Goal: Task Accomplishment & Management: Manage account settings

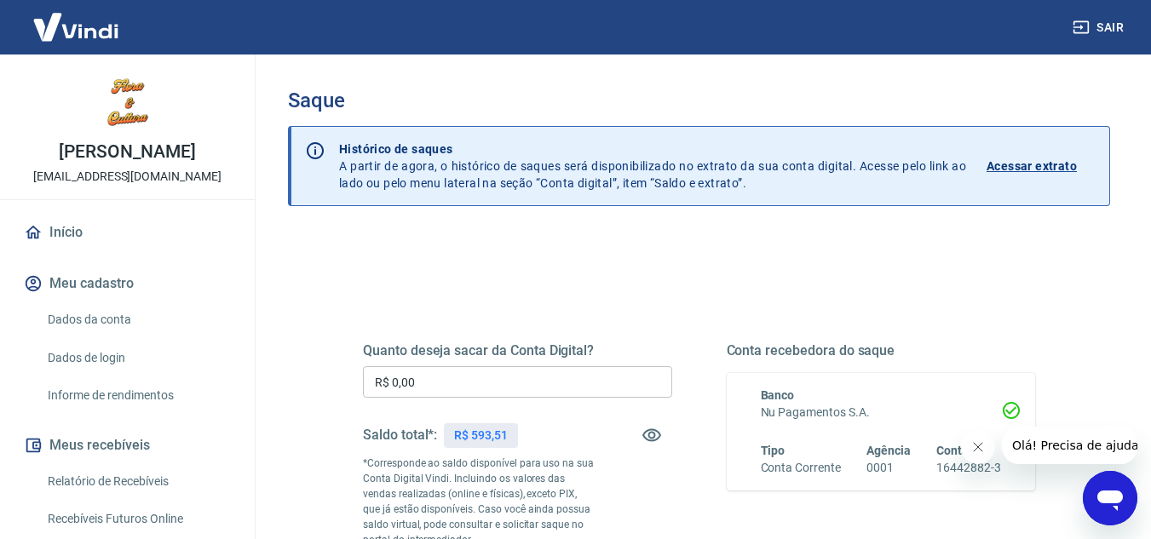
click at [541, 388] on input "R$ 0,00" at bounding box center [517, 382] width 309 height 32
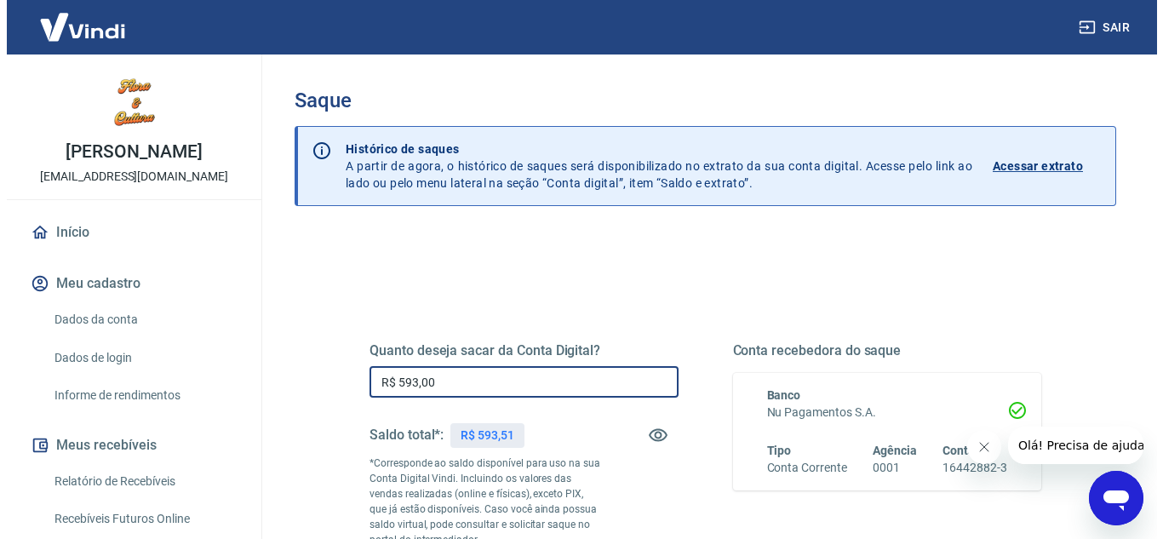
scroll to position [318, 0]
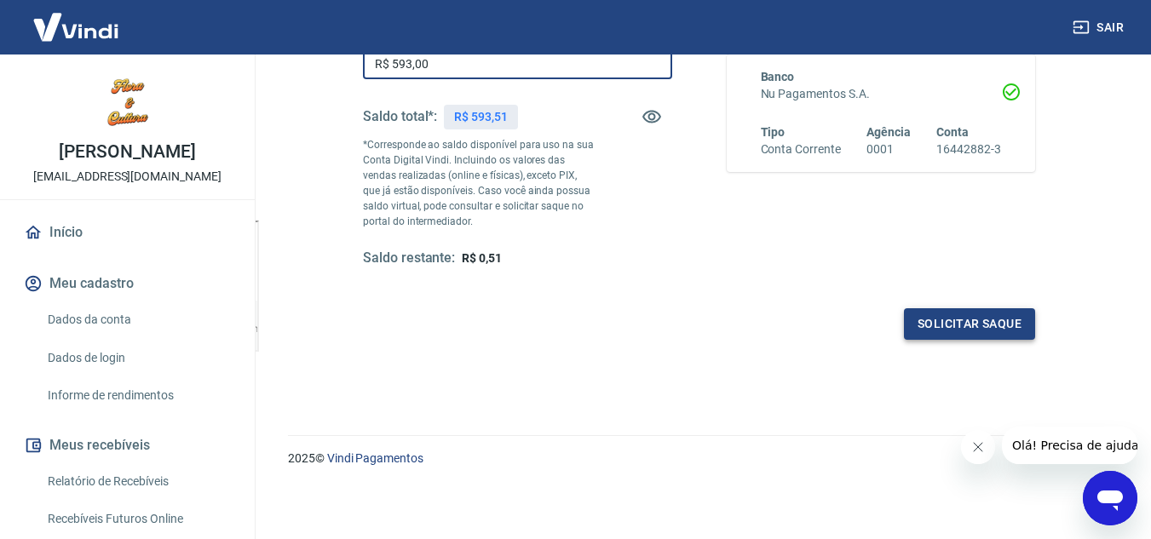
type input "R$ 593,00"
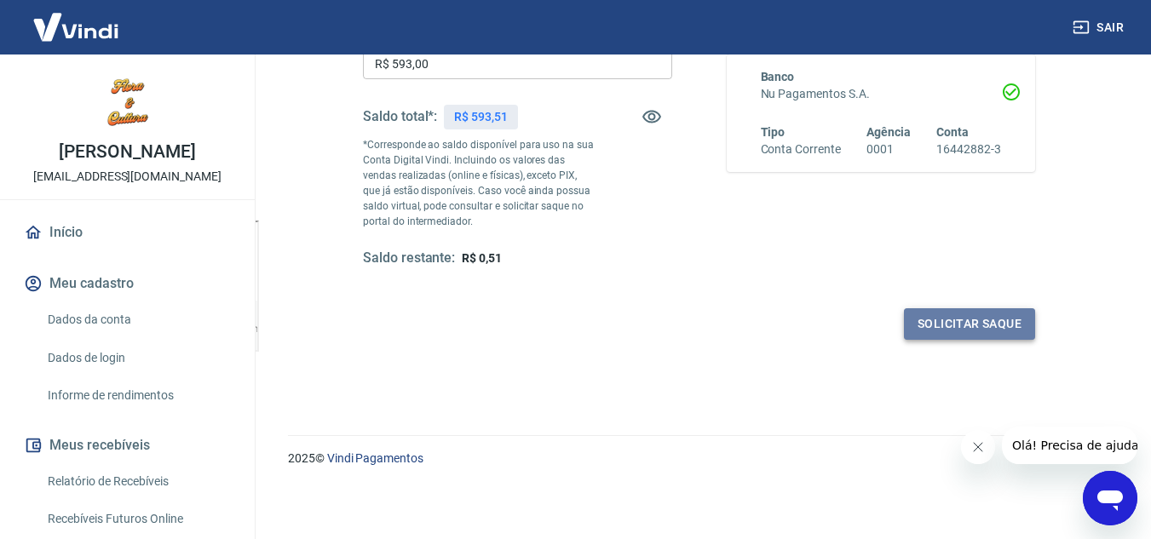
click at [909, 324] on button "Solicitar saque" at bounding box center [969, 324] width 131 height 32
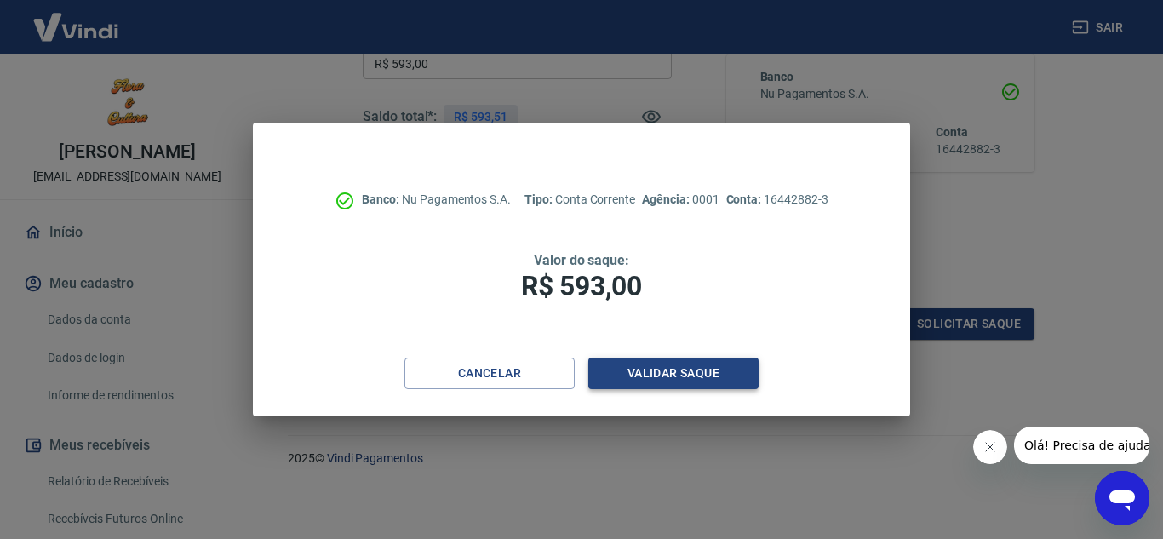
click at [735, 359] on button "Validar saque" at bounding box center [673, 374] width 170 height 32
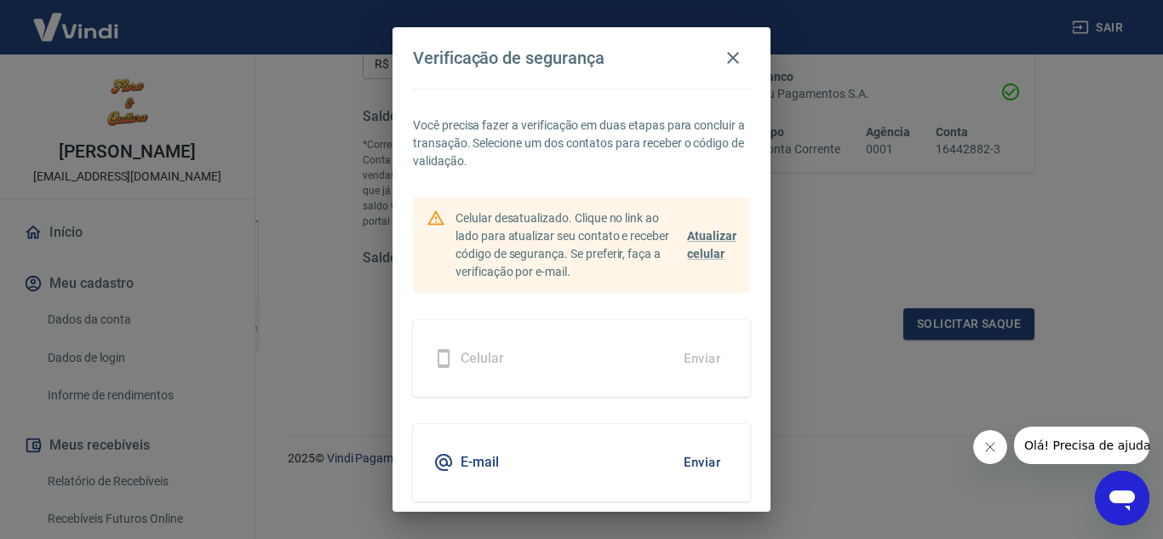
click at [693, 462] on button "Enviar" at bounding box center [701, 463] width 55 height 36
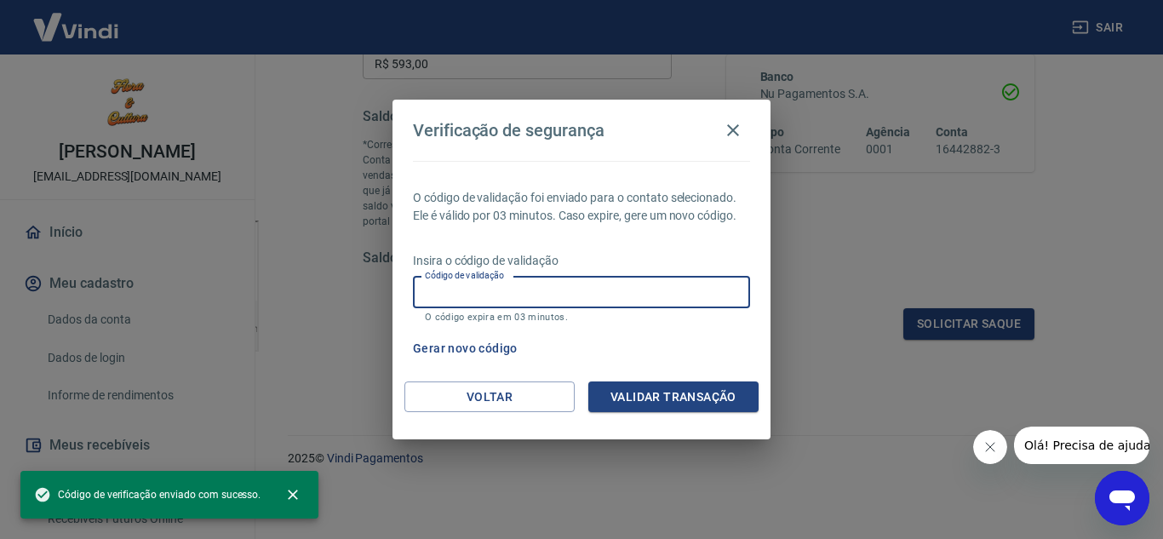
click at [526, 279] on input "Código de validação" at bounding box center [581, 293] width 337 height 32
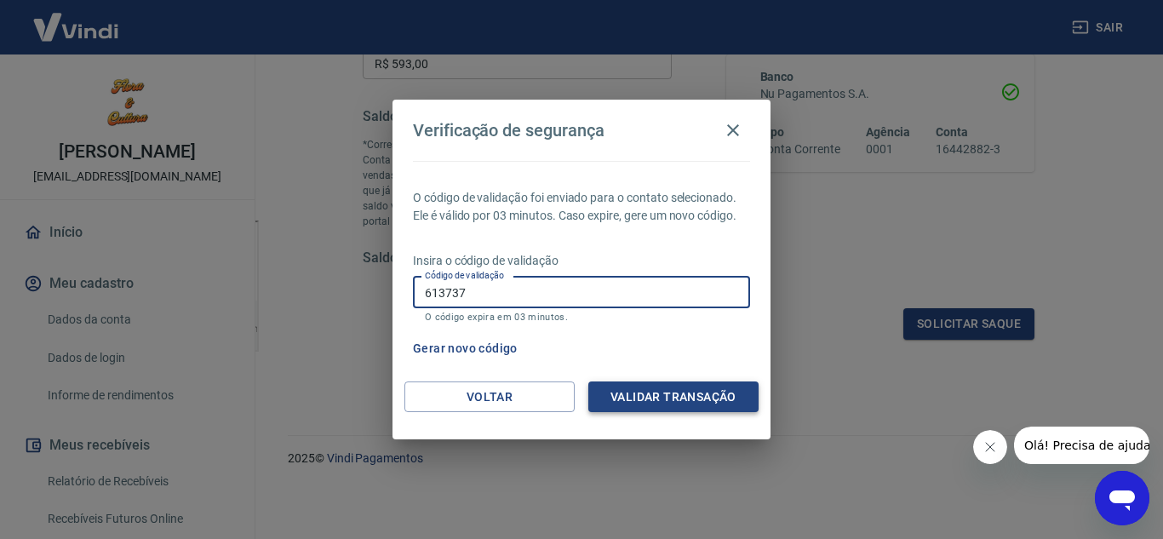
type input "613737"
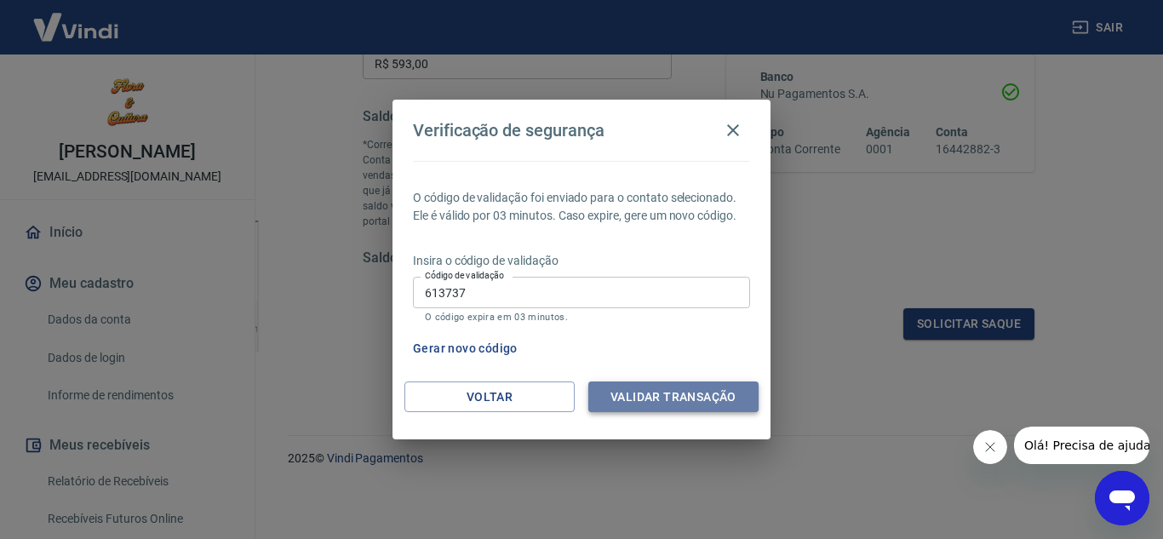
click at [679, 400] on button "Validar transação" at bounding box center [673, 398] width 170 height 32
